Goal: Task Accomplishment & Management: Use online tool/utility

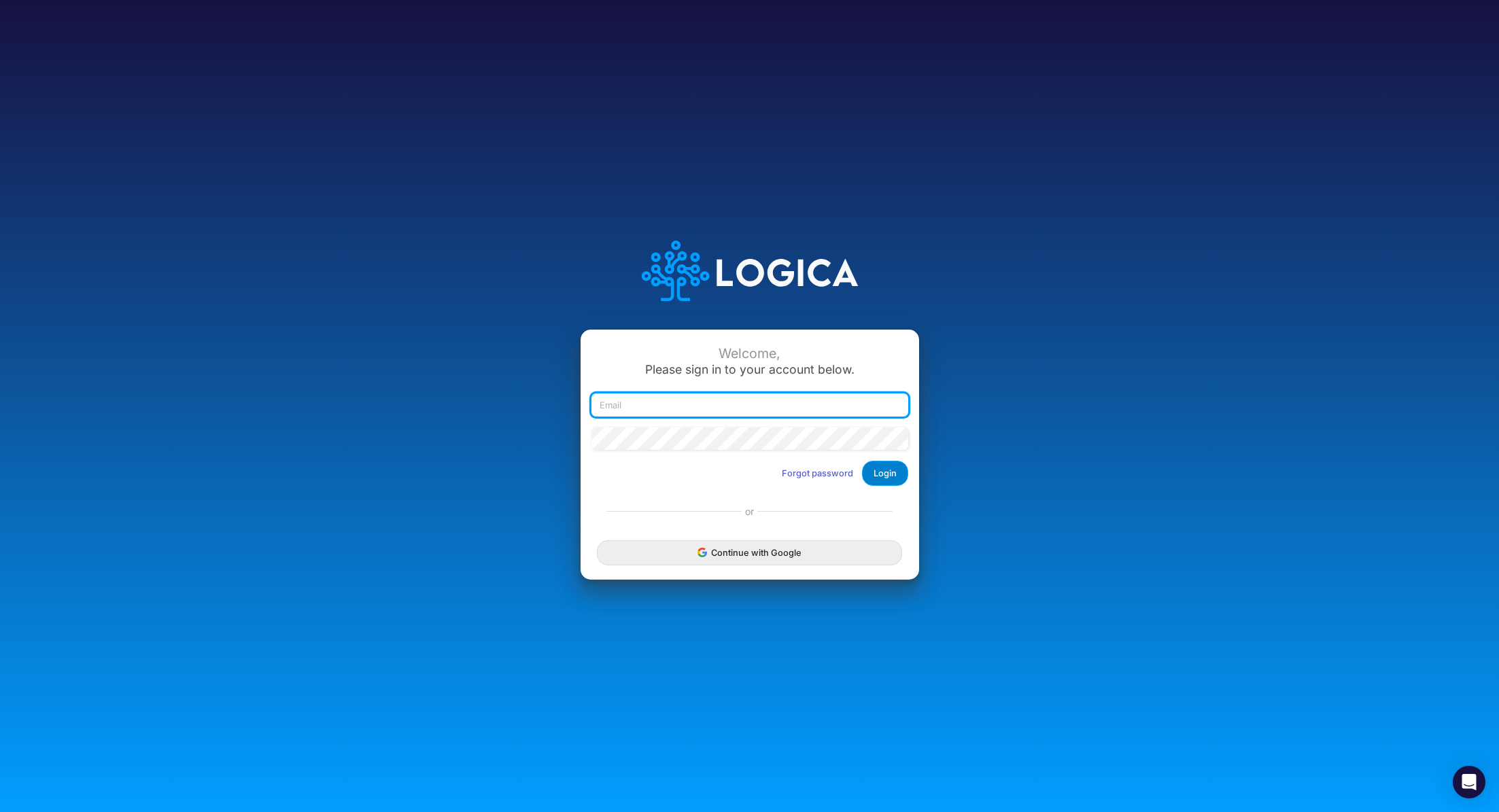
type input "[PERSON_NAME][EMAIL_ADDRESS][PERSON_NAME][DOMAIN_NAME]"
click at [890, 480] on button "Login" at bounding box center [885, 474] width 46 height 25
